Goal: Information Seeking & Learning: Find specific fact

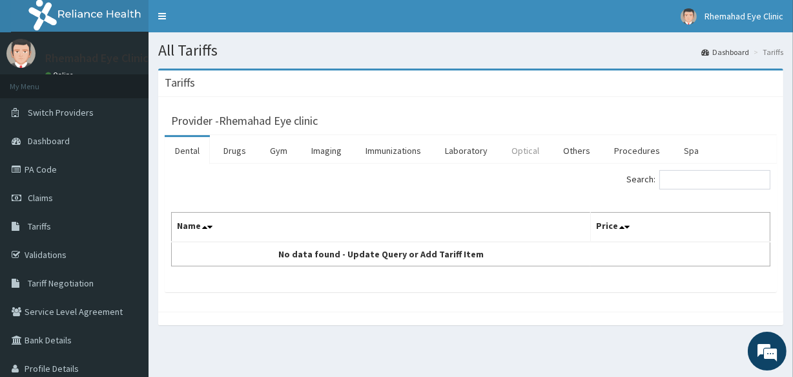
click at [532, 150] on link "Optical" at bounding box center [525, 150] width 48 height 27
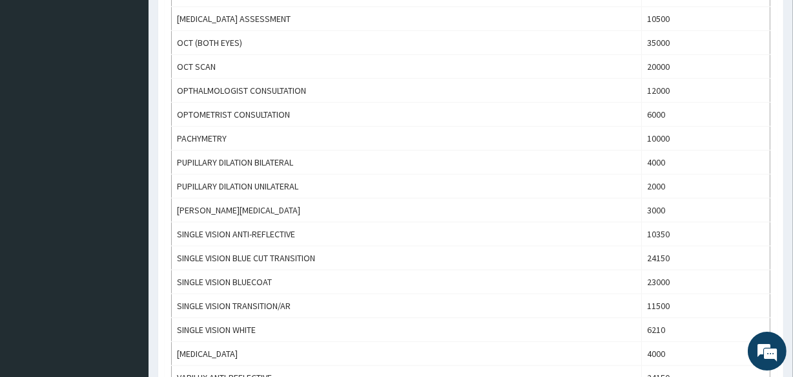
scroll to position [895, 0]
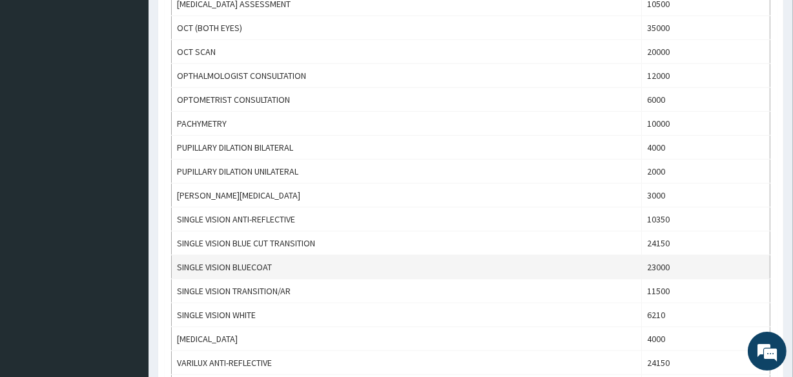
click at [620, 256] on td "SINGLE VISION BLUECOAT" at bounding box center [407, 267] width 470 height 24
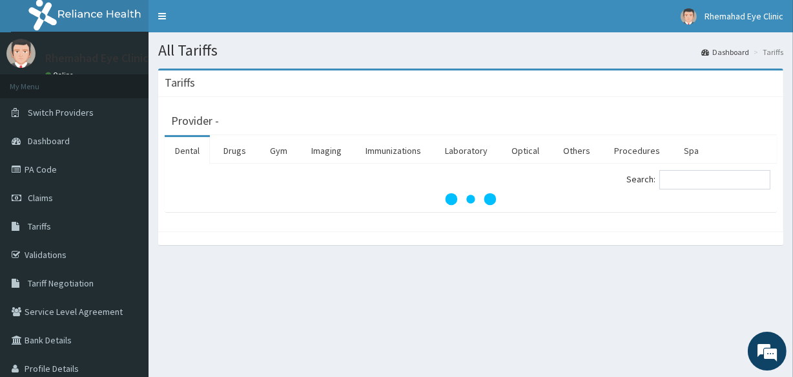
scroll to position [67, 0]
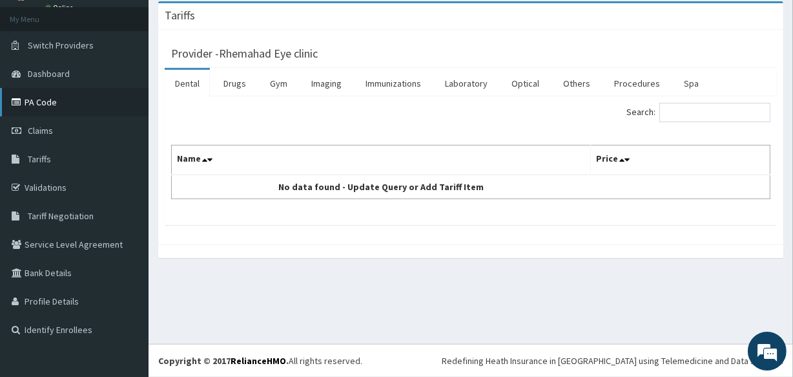
click at [39, 103] on link "PA Code" at bounding box center [74, 102] width 149 height 28
